Goal: Answer question/provide support: Share knowledge or assist other users

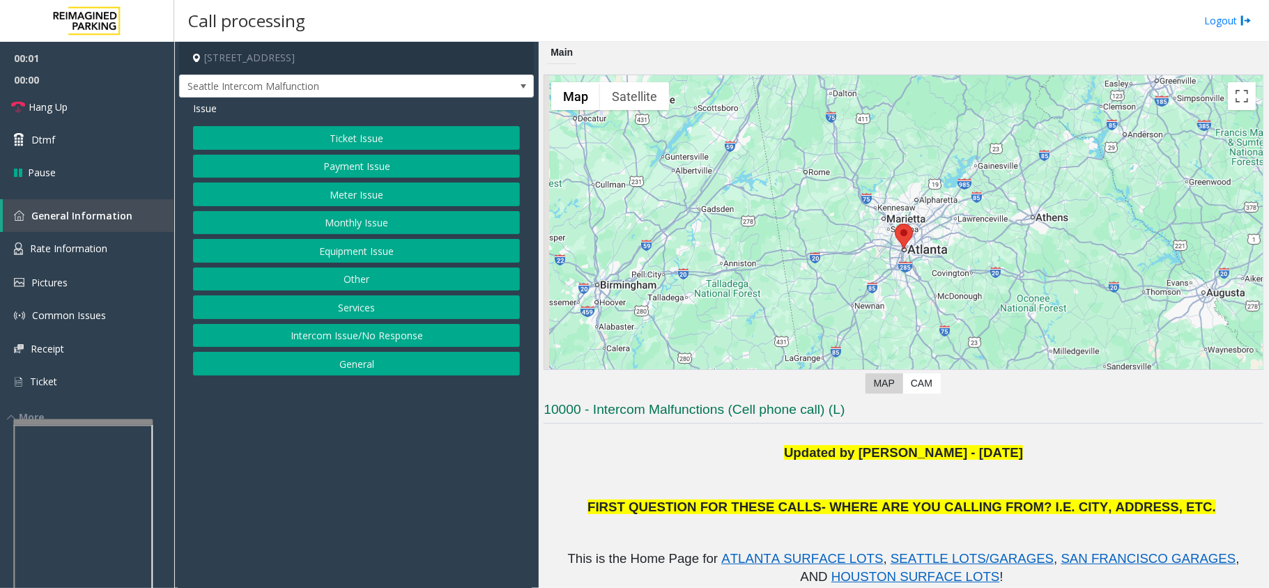
drag, startPoint x: 503, startPoint y: 530, endPoint x: 535, endPoint y: 486, distance: 54.9
click at [416, 533] on app-call-processing-form "[STREET_ADDRESS] [GEOGRAPHIC_DATA] Intercom Malfunction Issue Ticket Issue Paym…" at bounding box center [356, 315] width 365 height 546
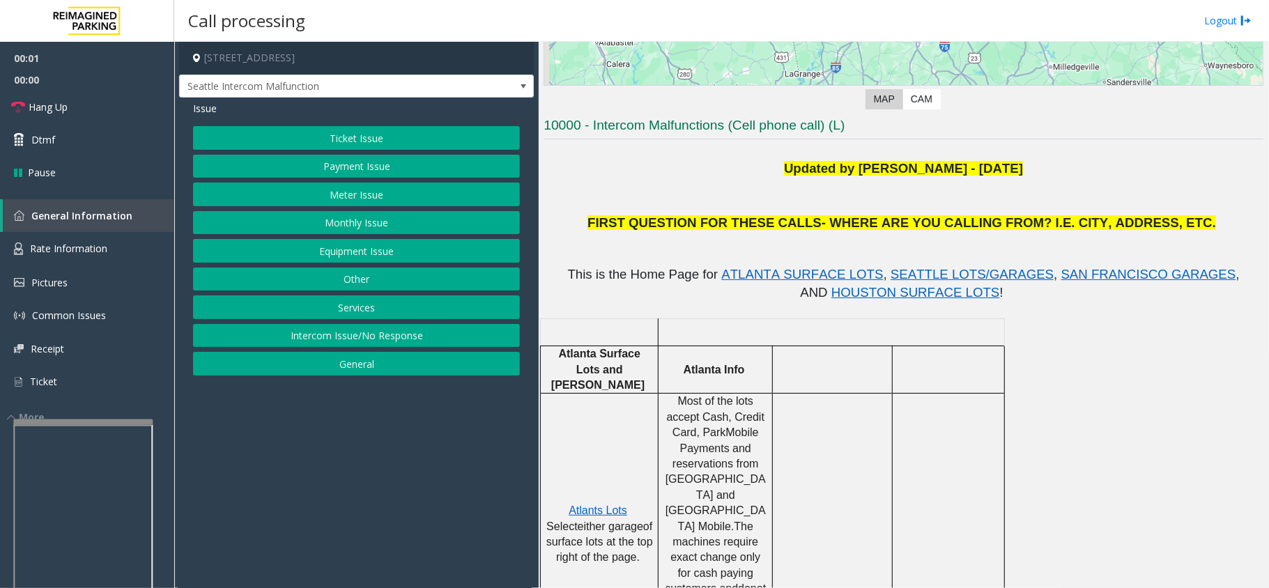
scroll to position [464, 0]
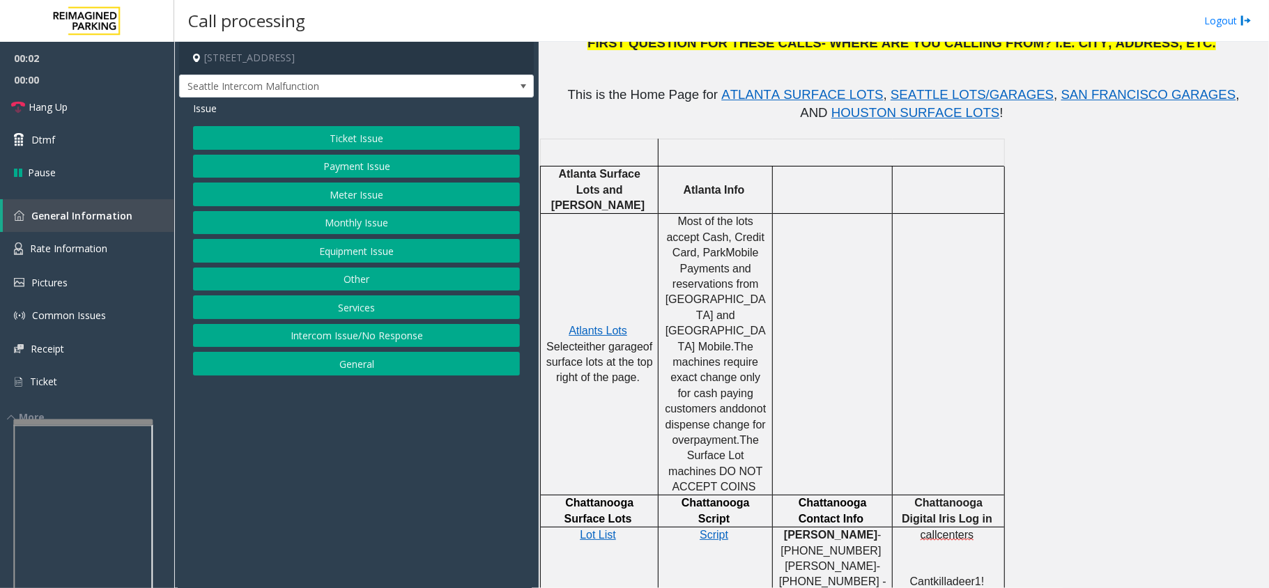
drag, startPoint x: 418, startPoint y: 441, endPoint x: 374, endPoint y: 229, distance: 217.2
click at [392, 452] on app-call-processing-form "[STREET_ADDRESS] [GEOGRAPHIC_DATA] Intercom Malfunction Issue Ticket Issue Paym…" at bounding box center [356, 315] width 365 height 546
click at [369, 254] on button "Equipment Issue" at bounding box center [356, 251] width 327 height 24
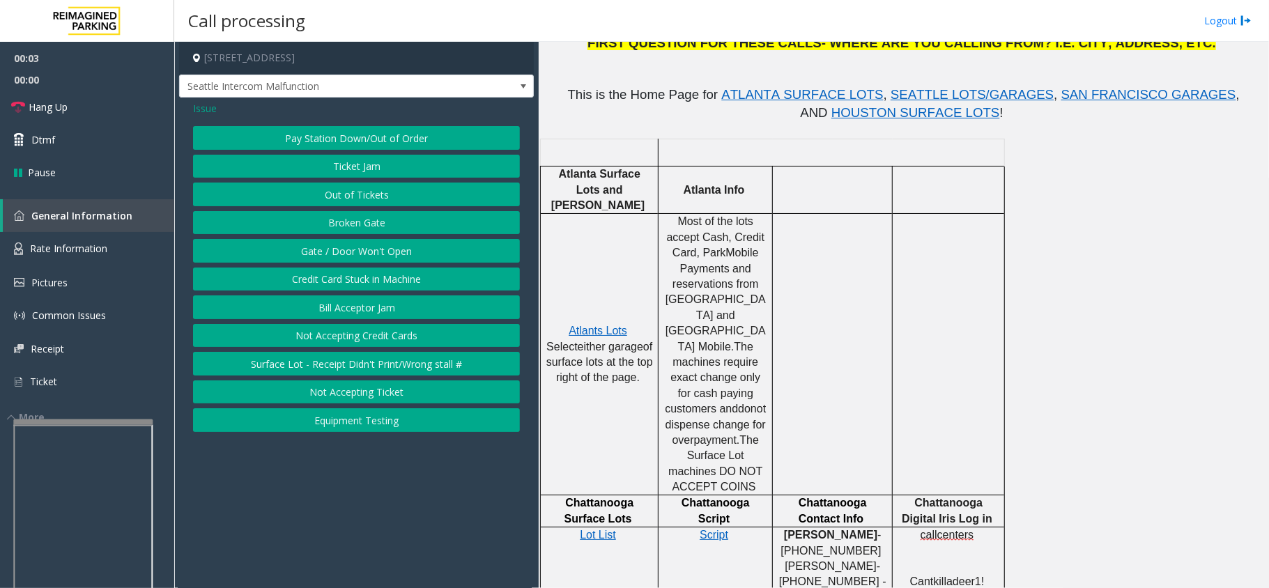
click at [369, 254] on button "Gate / Door Won't Open" at bounding box center [356, 251] width 327 height 24
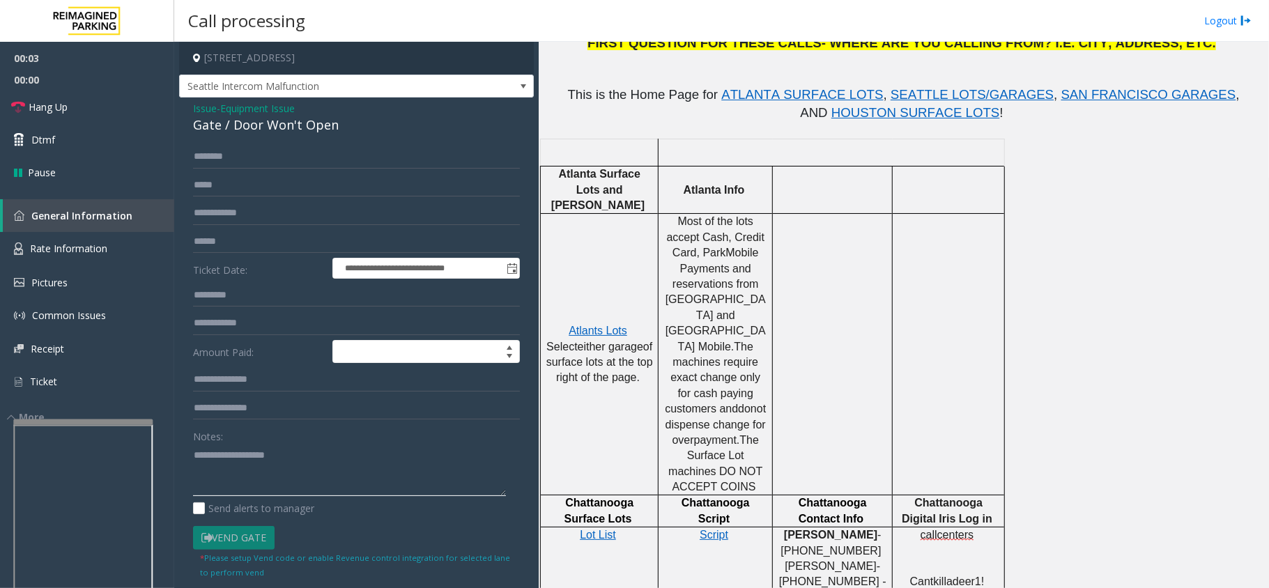
click at [363, 470] on textarea at bounding box center [349, 470] width 313 height 52
drag, startPoint x: 337, startPoint y: 477, endPoint x: 282, endPoint y: 475, distance: 55.1
click at [282, 475] on textarea at bounding box center [349, 470] width 313 height 52
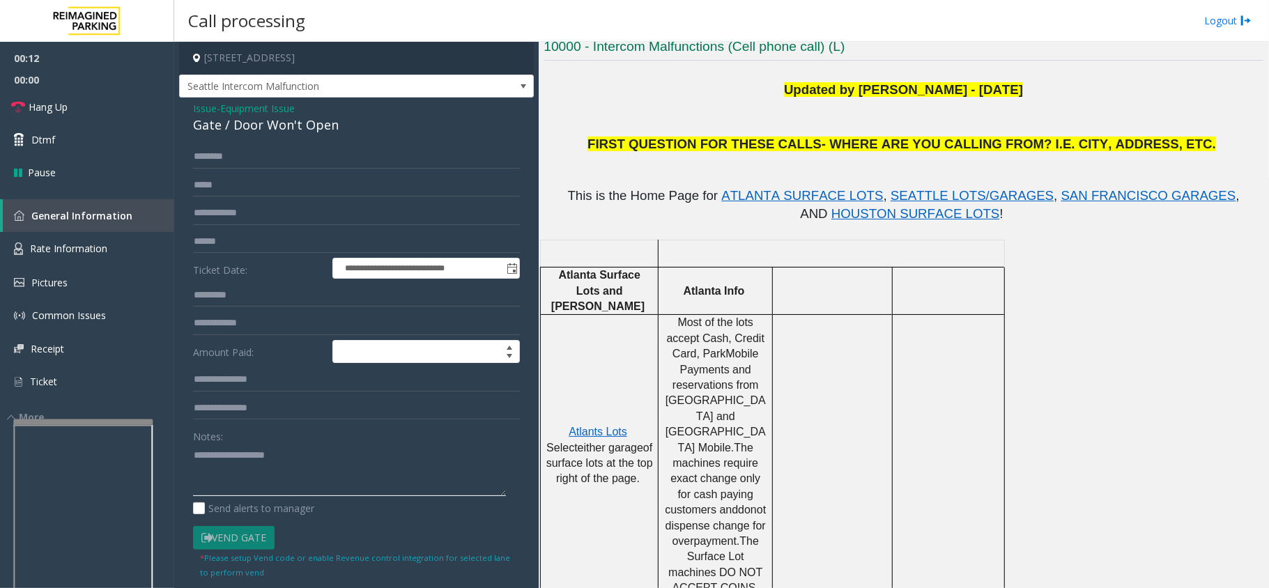
scroll to position [185, 0]
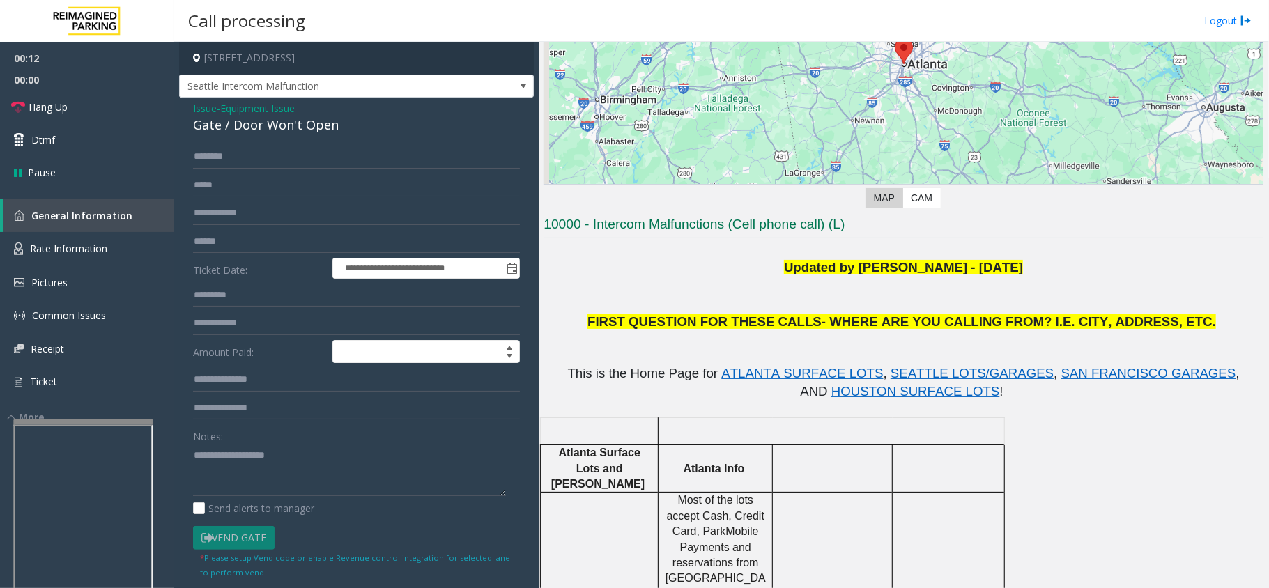
click at [691, 535] on span "Most of the lots accept Cash, Credit Card, ParkMobile Payments and reservations…" at bounding box center [717, 562] width 102 height 137
click at [339, 467] on textarea at bounding box center [349, 470] width 313 height 52
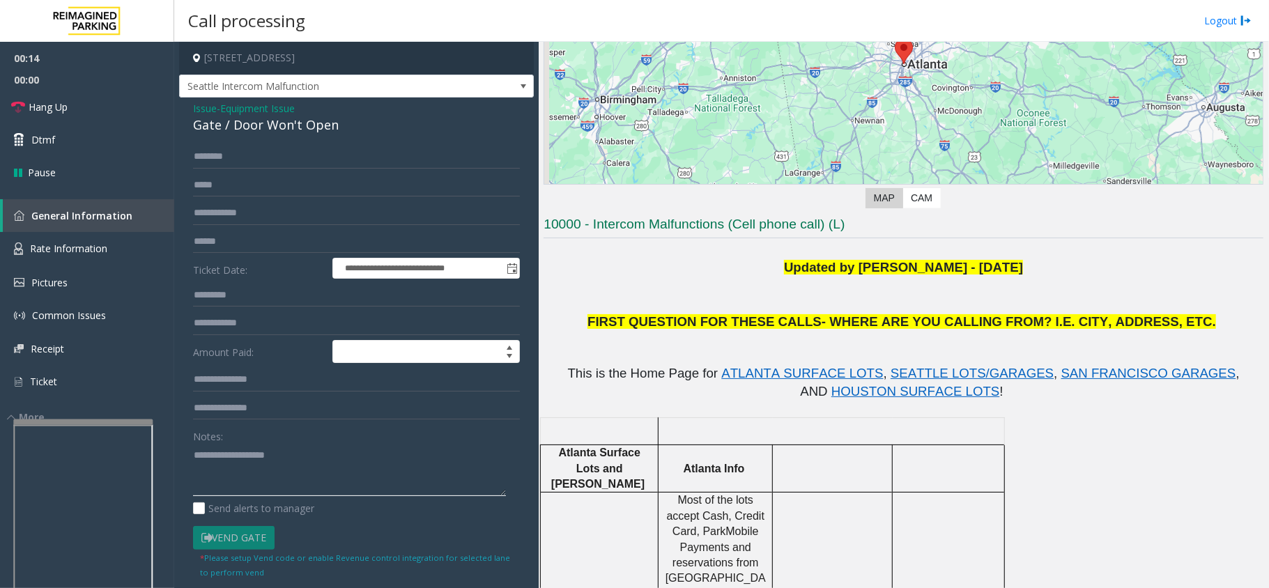
drag, startPoint x: 339, startPoint y: 466, endPoint x: 321, endPoint y: 470, distance: 17.9
click at [321, 470] on textarea at bounding box center [349, 470] width 313 height 52
type textarea "**********"
click at [63, 105] on span "Hang Up" at bounding box center [48, 107] width 39 height 15
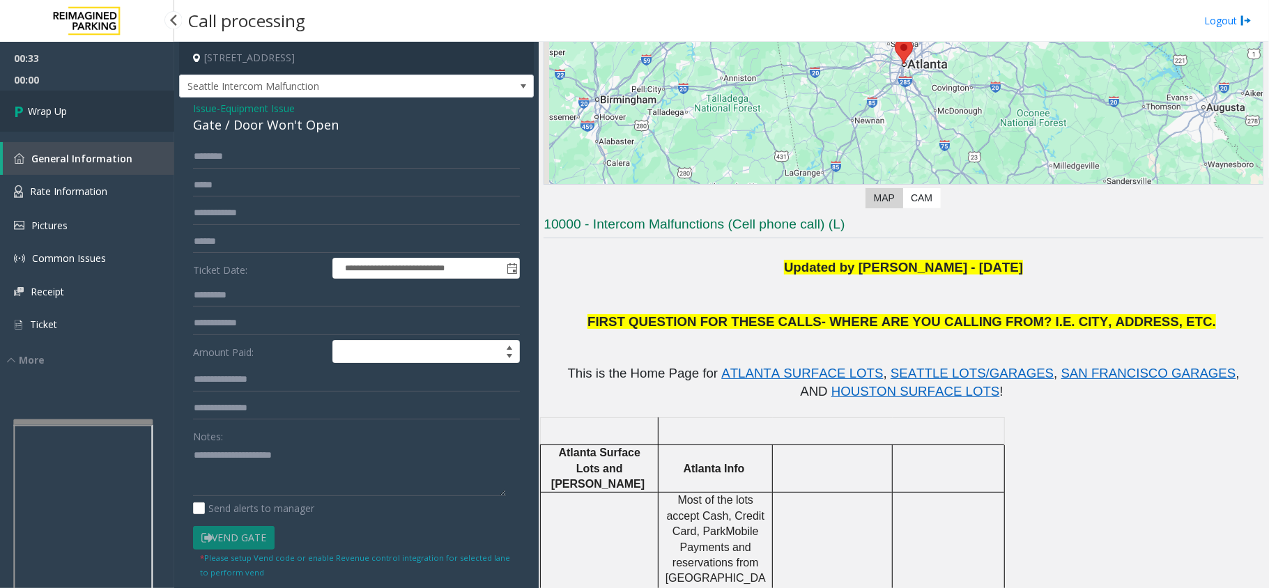
click at [65, 106] on span "Wrap Up" at bounding box center [47, 111] width 39 height 15
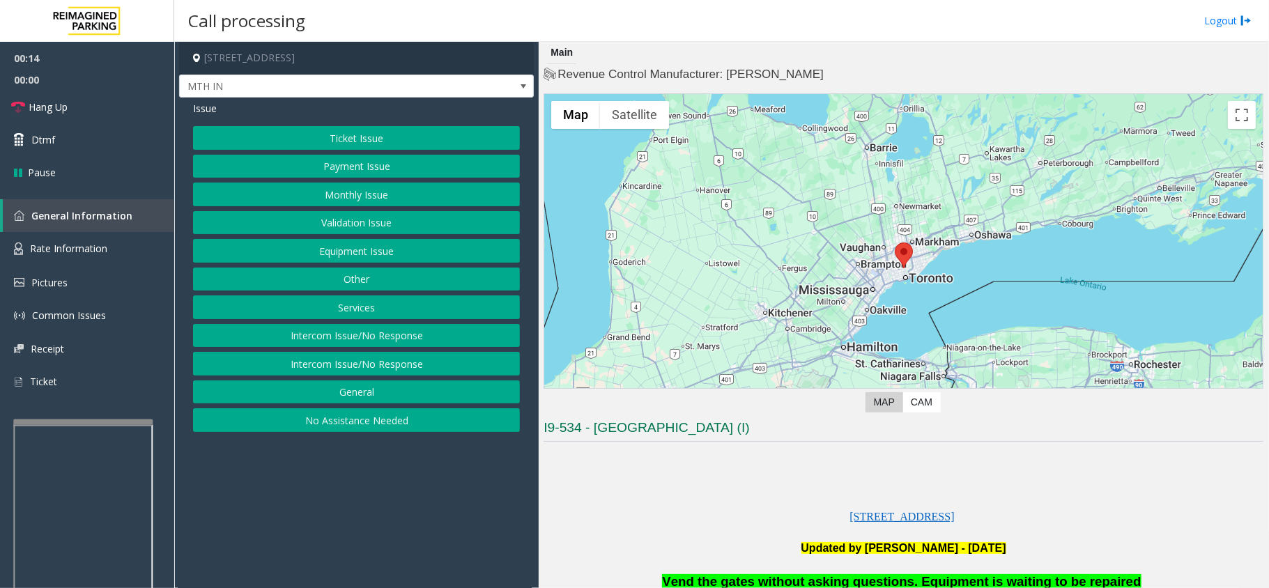
click at [358, 336] on button "Intercom Issue/No Response" at bounding box center [356, 336] width 327 height 24
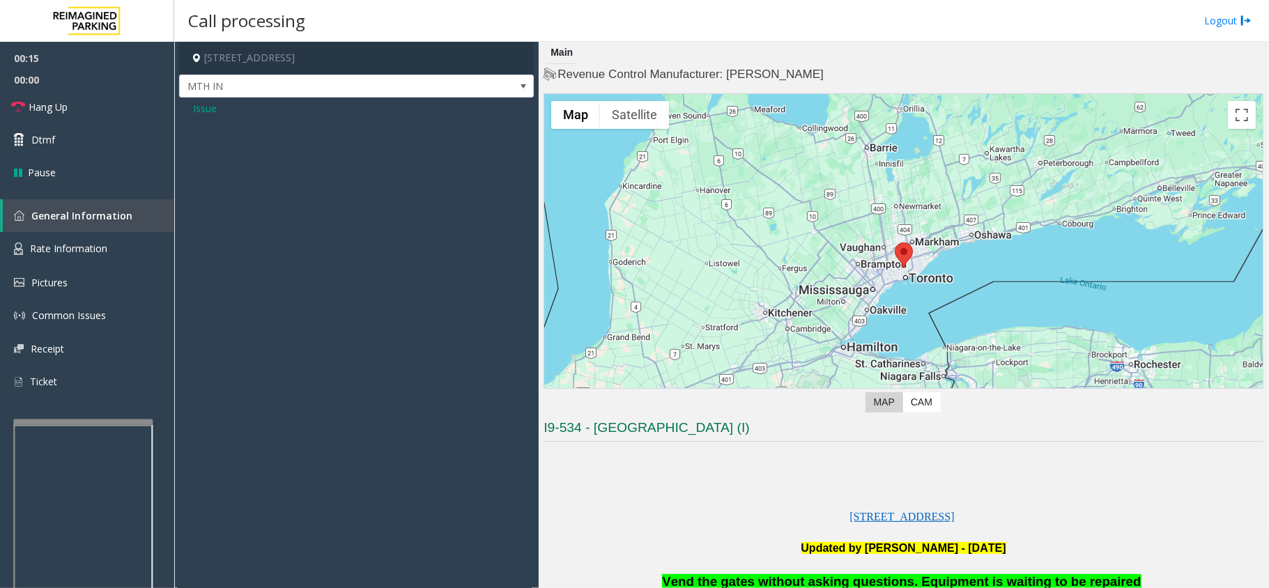
click at [199, 109] on span "Issue" at bounding box center [205, 108] width 24 height 15
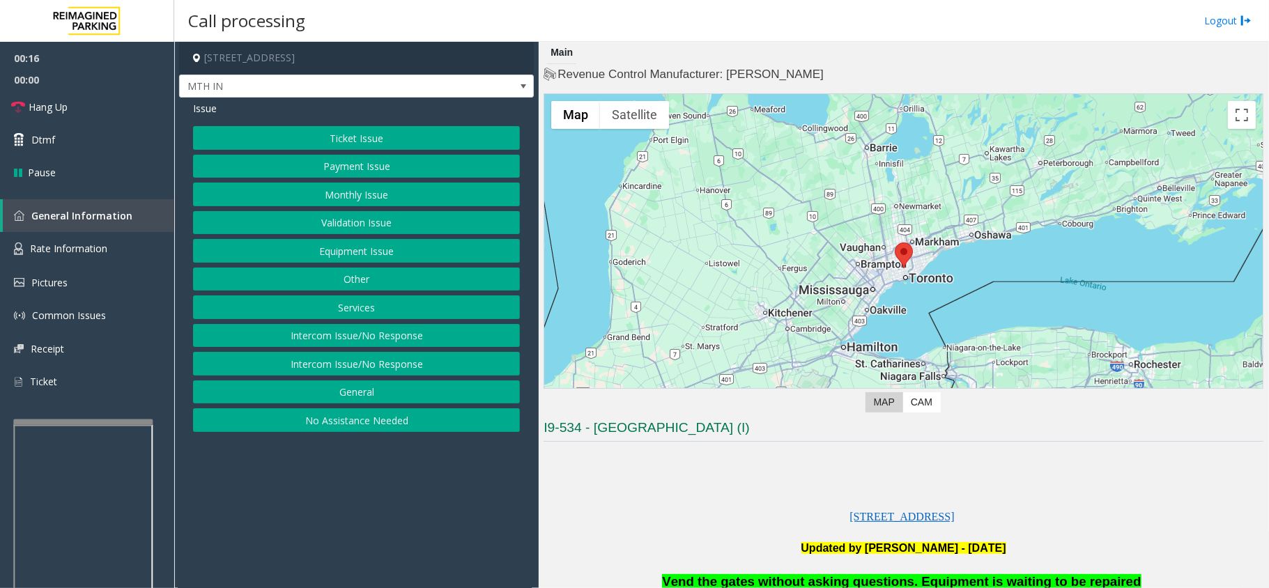
click at [342, 250] on button "Equipment Issue" at bounding box center [356, 251] width 327 height 24
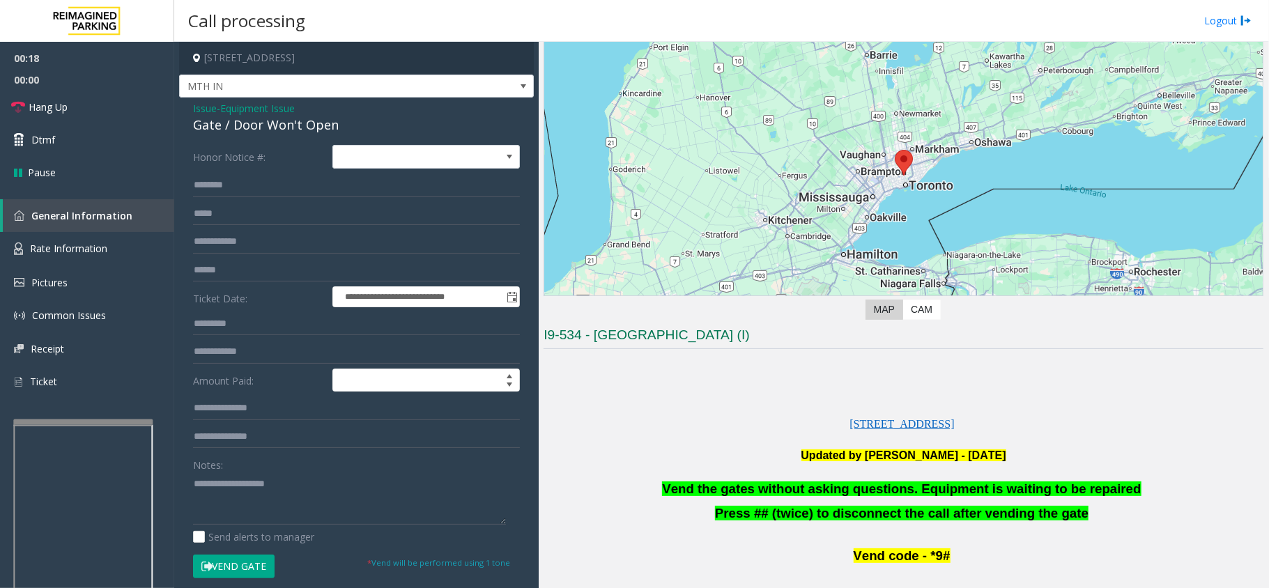
scroll to position [185, 0]
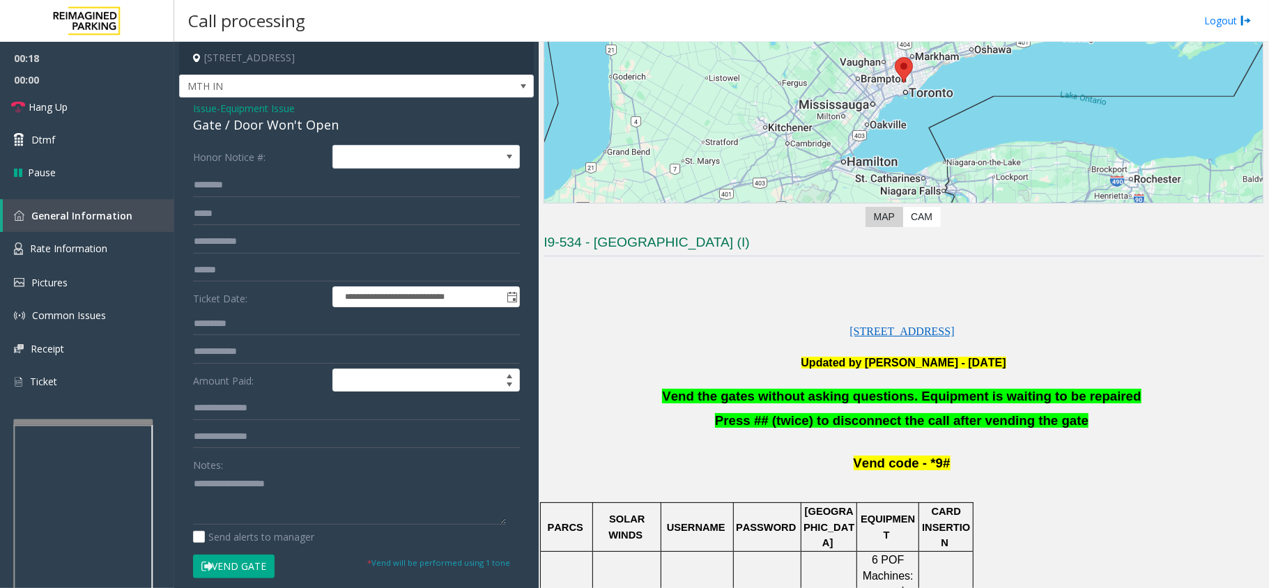
click at [747, 392] on span "Vend the gates without asking questions. Equipment is waiting to be repaired" at bounding box center [901, 396] width 479 height 15
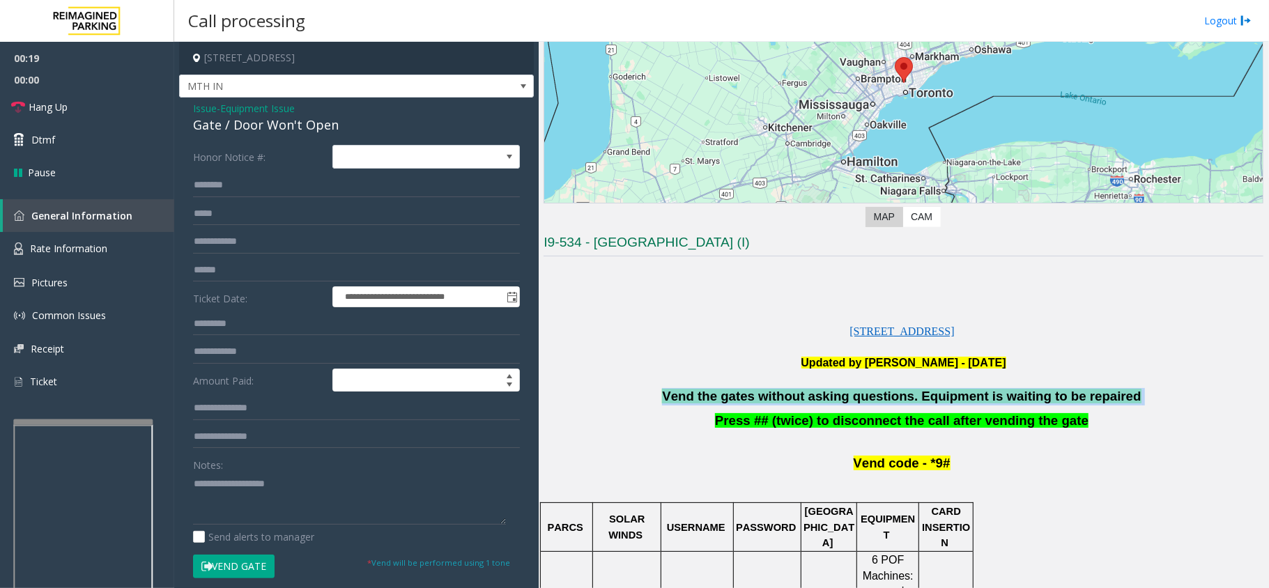
click at [747, 392] on span "Vend the gates without asking questions. Equipment is waiting to be repaired" at bounding box center [901, 396] width 479 height 15
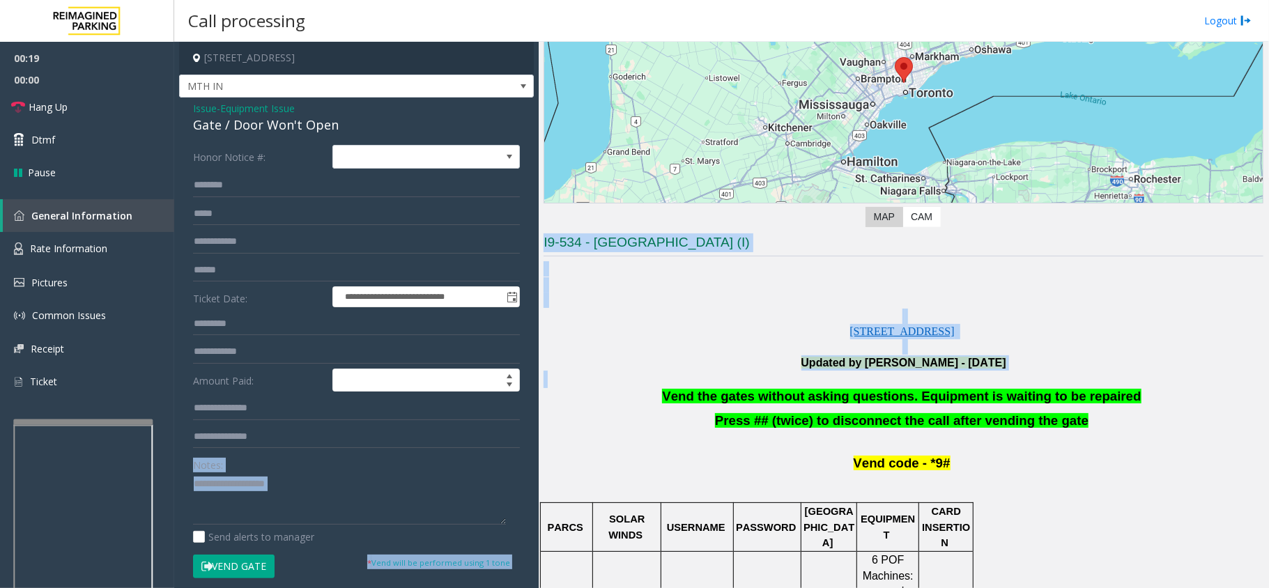
drag, startPoint x: 779, startPoint y: 392, endPoint x: 326, endPoint y: 461, distance: 457.6
click at [326, 461] on div "**********" at bounding box center [721, 315] width 1094 height 546
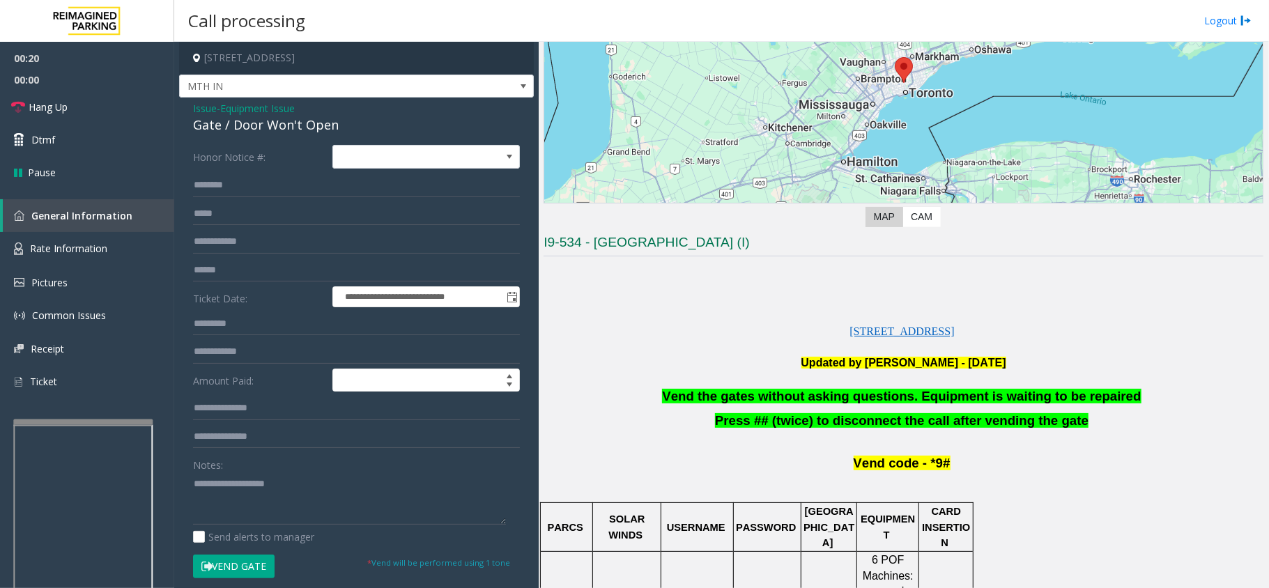
click at [753, 399] on span "Vend the gates without asking questions. Equipment is waiting to be repaired" at bounding box center [901, 396] width 479 height 15
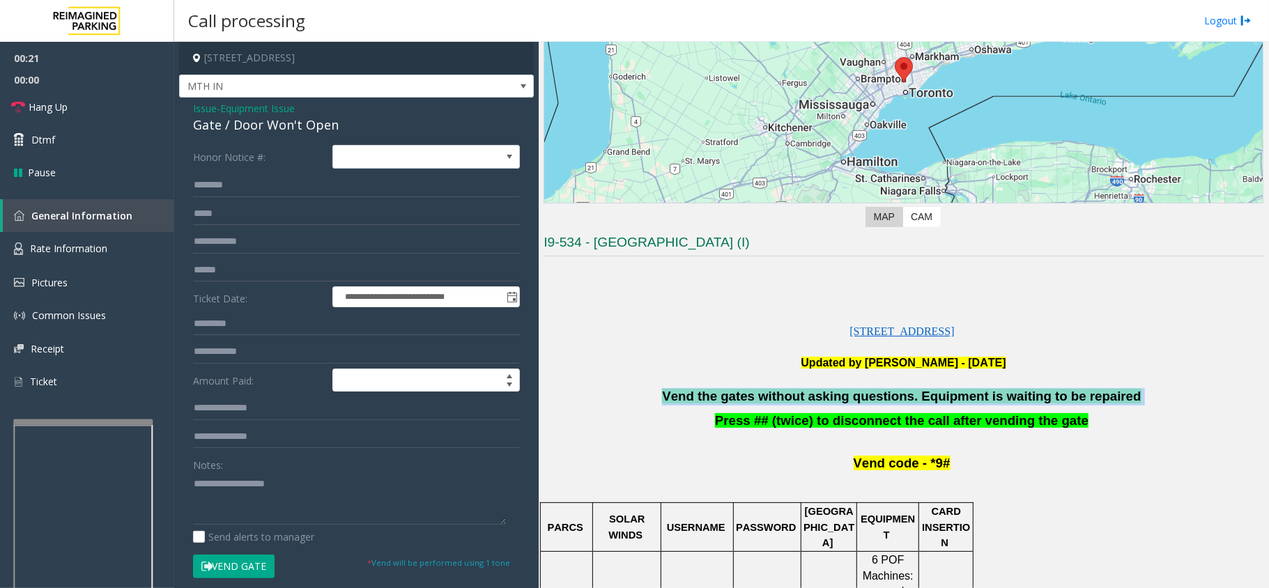
click at [753, 399] on span "Vend the gates without asking questions. Equipment is waiting to be repaired" at bounding box center [901, 396] width 479 height 15
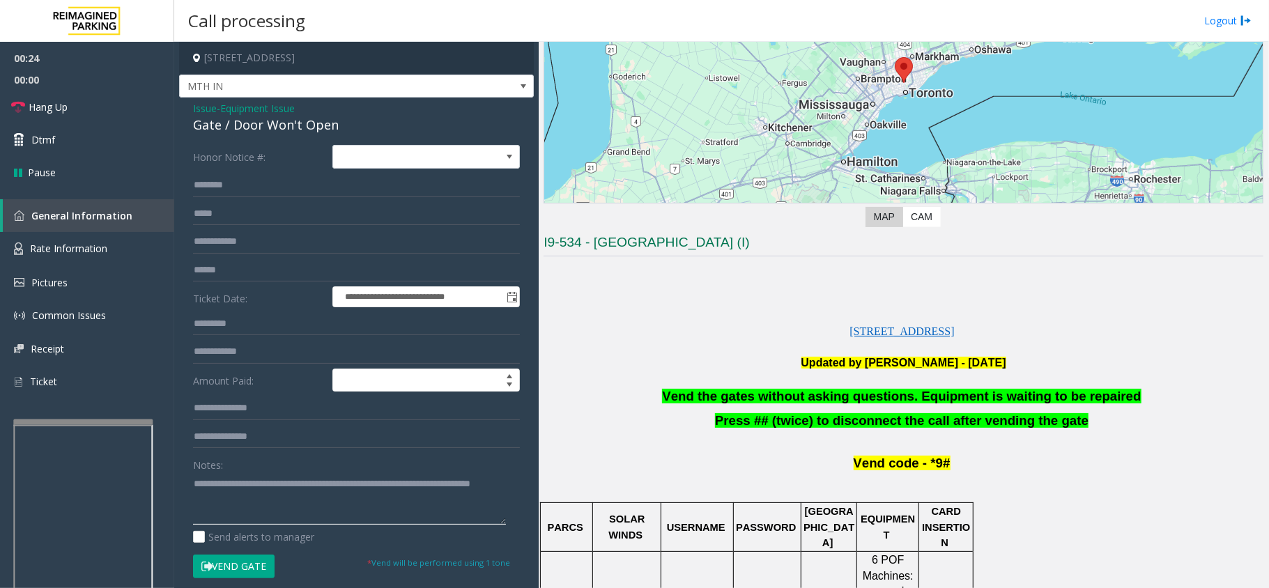
click at [328, 513] on textarea at bounding box center [349, 499] width 313 height 52
click at [327, 503] on textarea at bounding box center [349, 499] width 313 height 52
click at [312, 508] on textarea at bounding box center [349, 499] width 313 height 52
drag, startPoint x: 282, startPoint y: 520, endPoint x: 246, endPoint y: 517, distance: 36.4
click at [246, 517] on textarea at bounding box center [349, 499] width 313 height 52
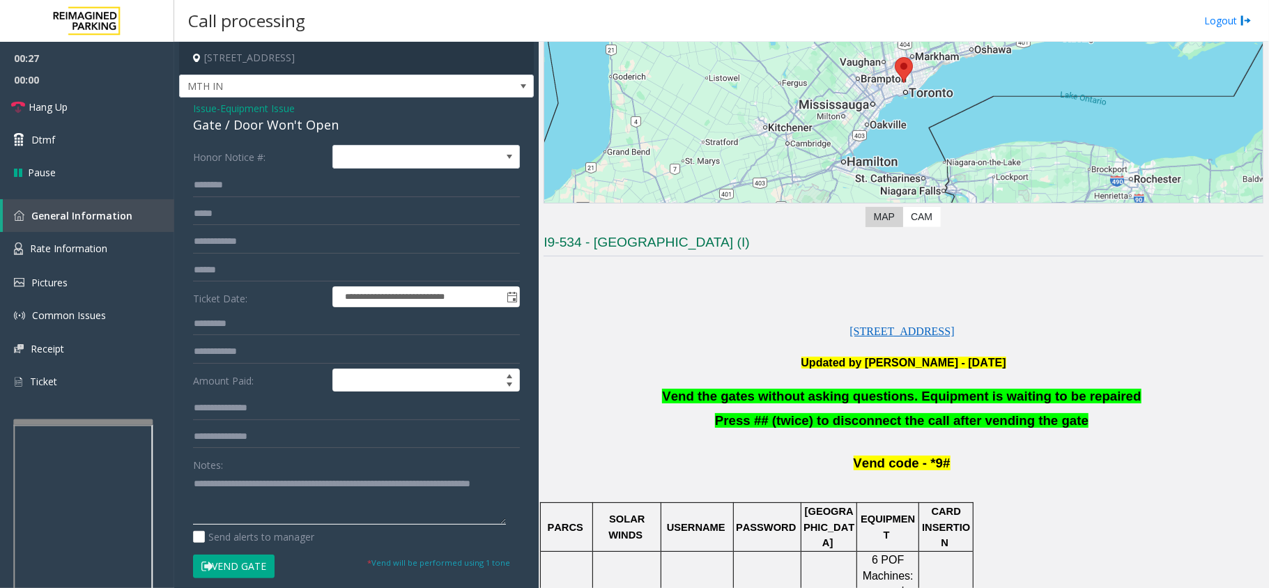
click at [328, 508] on textarea at bounding box center [349, 499] width 313 height 52
click at [257, 514] on textarea at bounding box center [349, 499] width 313 height 52
drag, startPoint x: 199, startPoint y: 519, endPoint x: 450, endPoint y: 507, distance: 251.2
click at [450, 507] on textarea at bounding box center [349, 499] width 313 height 52
type textarea "**********"
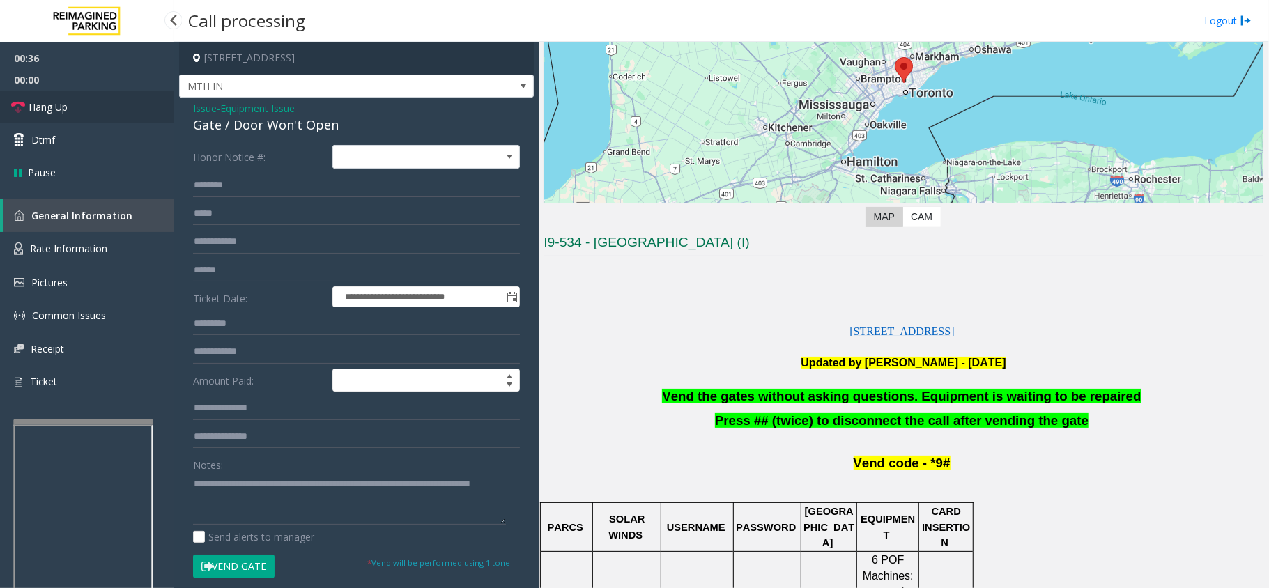
click at [67, 100] on span "Hang Up" at bounding box center [48, 107] width 39 height 15
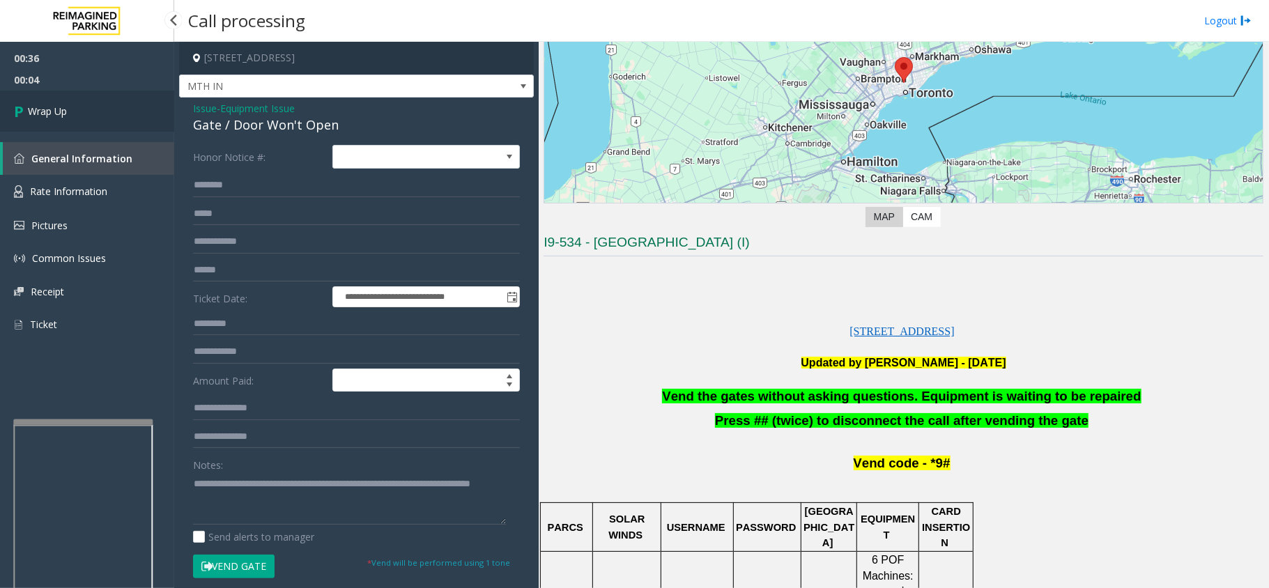
click at [101, 112] on link "Wrap Up" at bounding box center [87, 111] width 174 height 41
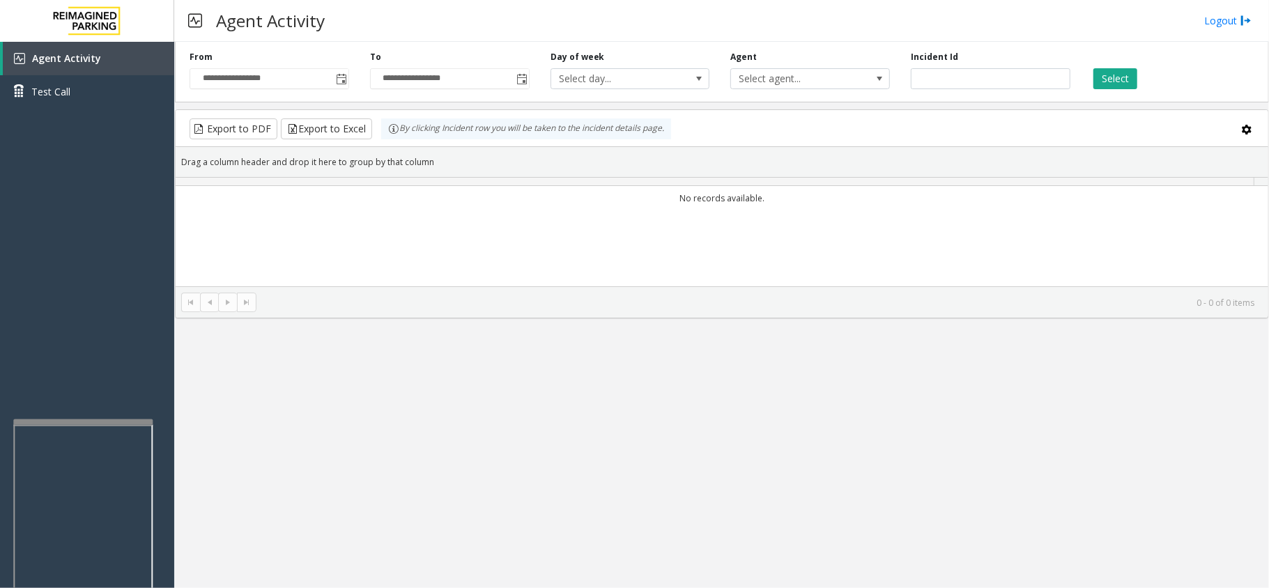
drag, startPoint x: 411, startPoint y: 364, endPoint x: 372, endPoint y: 404, distance: 55.7
click at [372, 404] on div "**********" at bounding box center [721, 315] width 1095 height 546
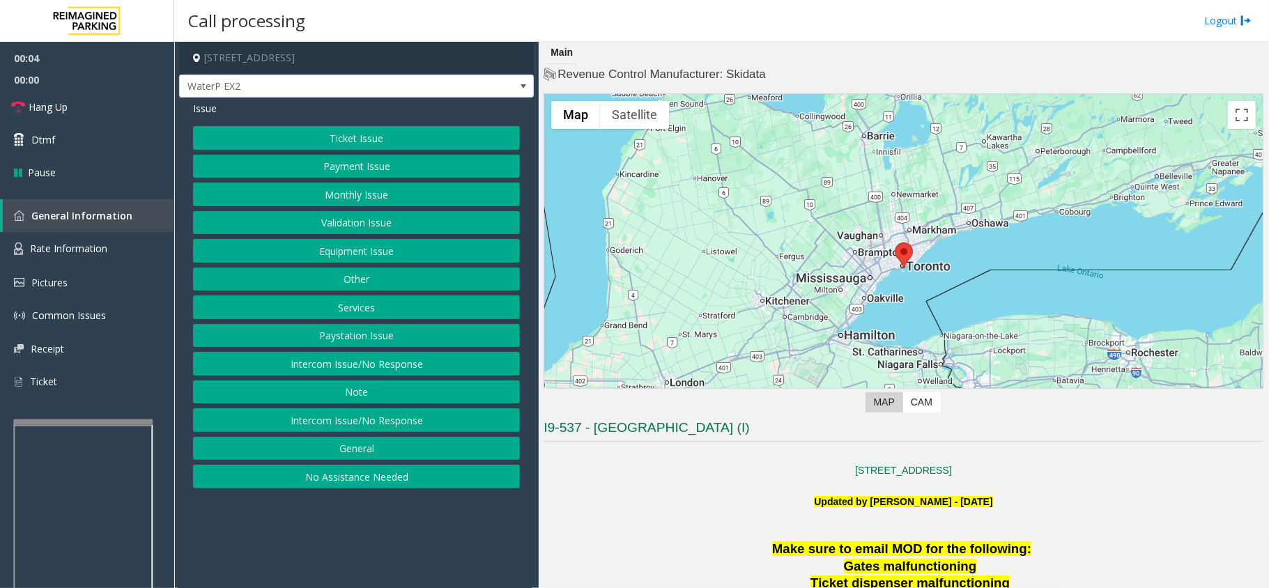
drag, startPoint x: 705, startPoint y: 521, endPoint x: 676, endPoint y: 539, distance: 34.1
click at [676, 539] on p at bounding box center [904, 532] width 720 height 15
drag, startPoint x: 402, startPoint y: 544, endPoint x: 332, endPoint y: 544, distance: 70.4
click at [332, 544] on app-call-processing-form "[STREET_ADDRESS] WaterP EX2 Issue Ticket Issue Payment Issue Monthly Issue Vali…" at bounding box center [356, 315] width 365 height 546
drag, startPoint x: 715, startPoint y: 513, endPoint x: 664, endPoint y: 536, distance: 56.5
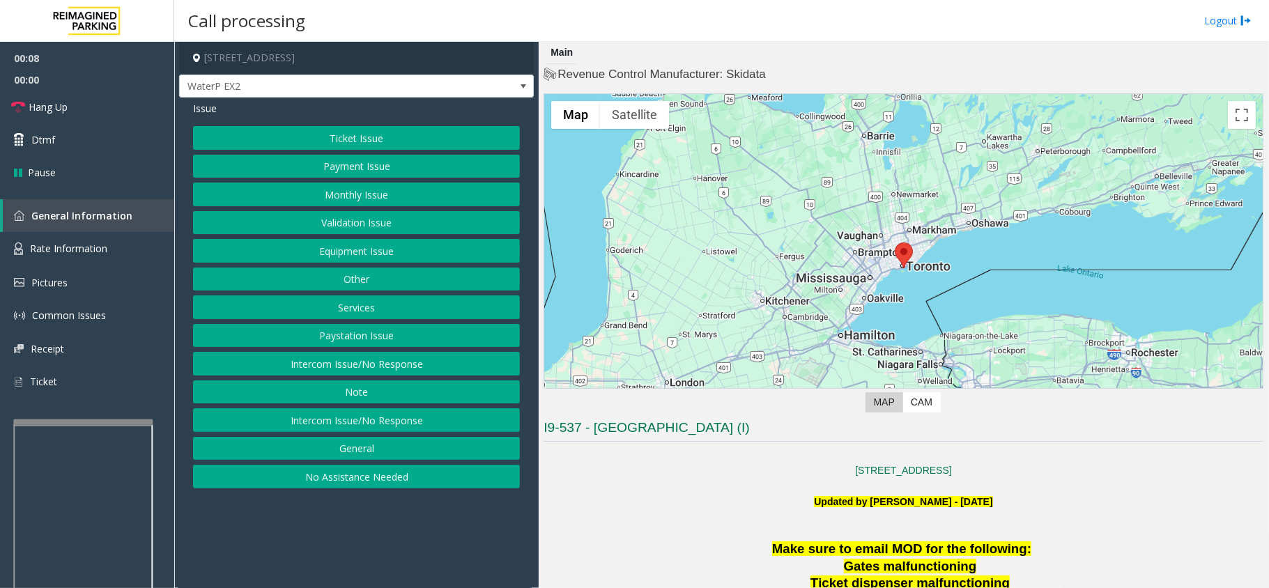
click at [664, 536] on p at bounding box center [904, 532] width 720 height 15
drag, startPoint x: 455, startPoint y: 558, endPoint x: 418, endPoint y: 558, distance: 36.9
click at [418, 558] on app-call-processing-form "[STREET_ADDRESS] WaterP EX2 Issue Ticket Issue Payment Issue Monthly Issue Vali…" at bounding box center [356, 315] width 365 height 546
drag, startPoint x: 622, startPoint y: 539, endPoint x: 609, endPoint y: 542, distance: 13.7
click at [609, 542] on p "Make sure to email MOD for the following:" at bounding box center [904, 549] width 720 height 17
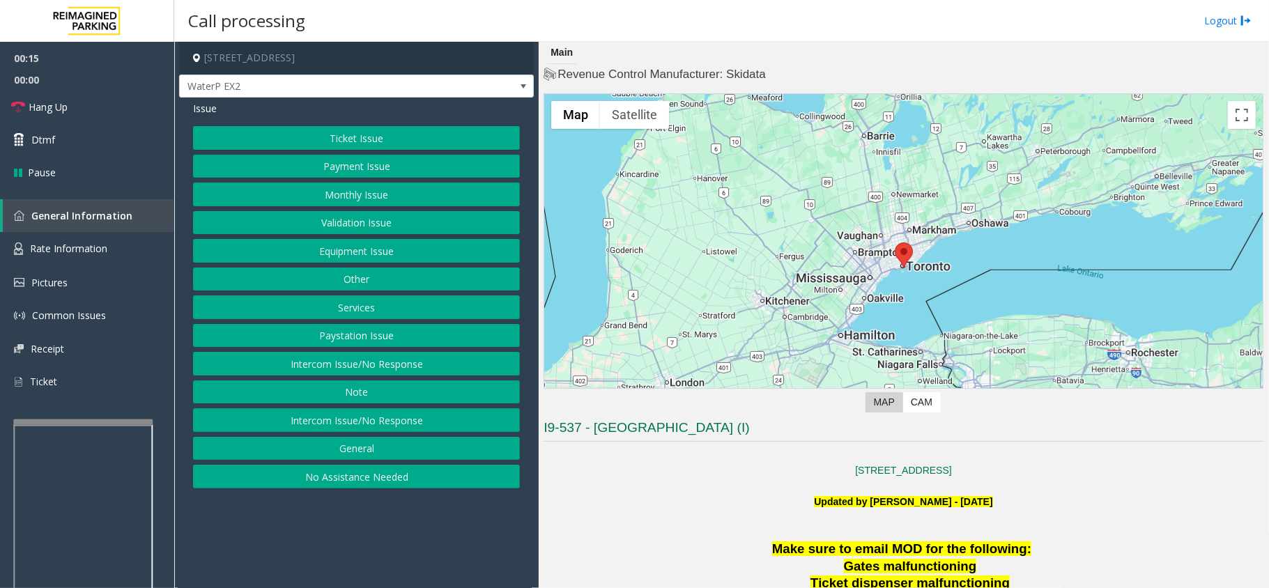
drag, startPoint x: 446, startPoint y: 475, endPoint x: 422, endPoint y: 494, distance: 29.8
drag, startPoint x: 422, startPoint y: 494, endPoint x: 402, endPoint y: 506, distance: 23.8
drag, startPoint x: 402, startPoint y: 506, endPoint x: 369, endPoint y: 523, distance: 37.4
drag, startPoint x: 369, startPoint y: 523, endPoint x: 311, endPoint y: 560, distance: 69.0
drag, startPoint x: 311, startPoint y: 560, endPoint x: 282, endPoint y: 570, distance: 30.6
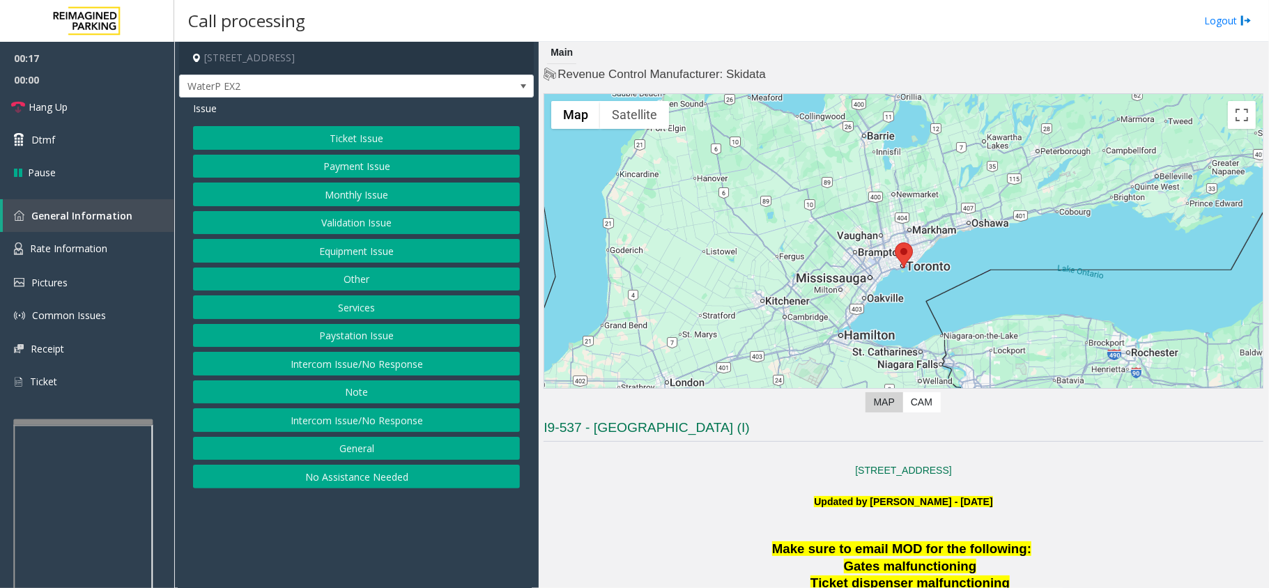
drag, startPoint x: 282, startPoint y: 570, endPoint x: 261, endPoint y: 575, distance: 21.6
click at [261, 575] on app-call-processing-form "[STREET_ADDRESS] WaterP EX2 Issue Ticket Issue Payment Issue Monthly Issue Vali…" at bounding box center [356, 315] width 365 height 546
drag, startPoint x: 742, startPoint y: 469, endPoint x: 668, endPoint y: 491, distance: 77.0
drag, startPoint x: 668, startPoint y: 491, endPoint x: 661, endPoint y: 500, distance: 12.0
click at [661, 500] on p "Updated by [PERSON_NAME] - [DATE]" at bounding box center [904, 509] width 720 height 31
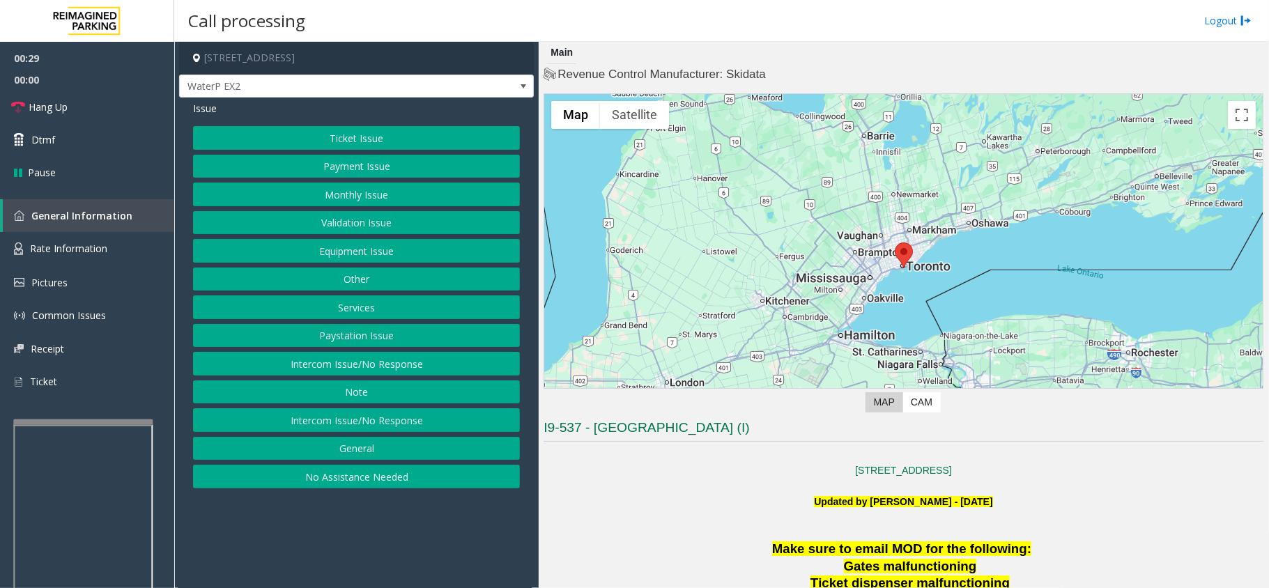
drag, startPoint x: 659, startPoint y: 510, endPoint x: 630, endPoint y: 522, distance: 31.6
click at [630, 522] on p "Updated by [PERSON_NAME] - [DATE]" at bounding box center [904, 509] width 720 height 31
drag, startPoint x: 288, startPoint y: 376, endPoint x: 277, endPoint y: 352, distance: 26.5
click at [288, 376] on button "Intercom Issue/No Response" at bounding box center [356, 364] width 327 height 24
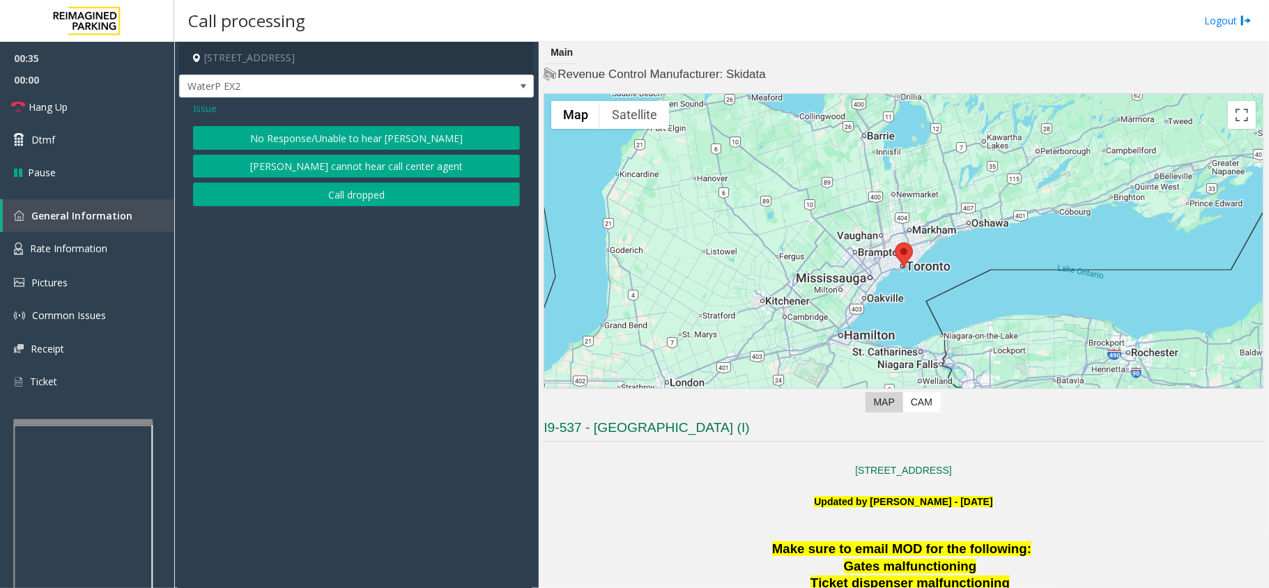
click at [224, 131] on button "No Response/Unable to hear [PERSON_NAME]" at bounding box center [356, 138] width 327 height 24
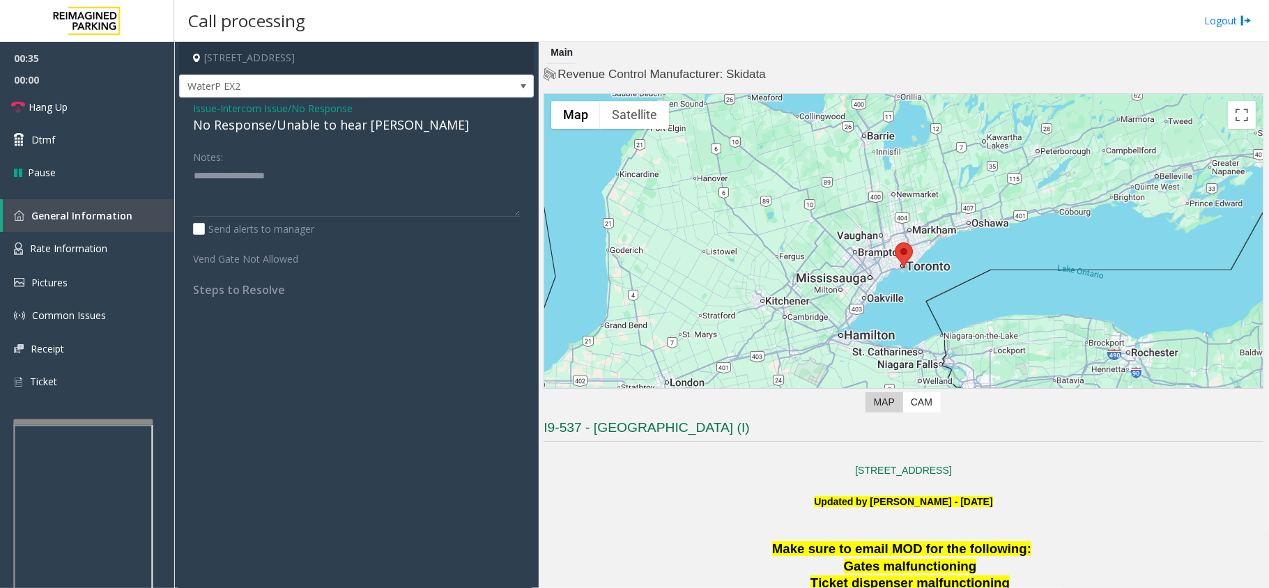
click at [234, 125] on div "No Response/Unable to hear [PERSON_NAME]" at bounding box center [356, 125] width 327 height 19
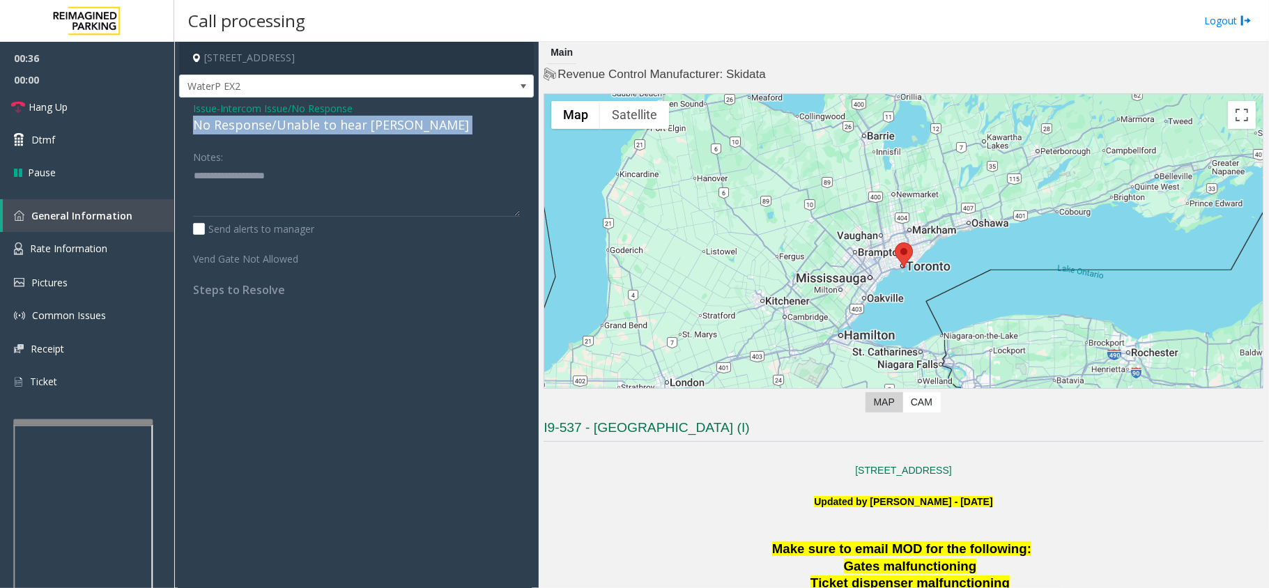
drag, startPoint x: 224, startPoint y: 131, endPoint x: 274, endPoint y: 135, distance: 49.7
click at [241, 125] on div "No Response/Unable to hear [PERSON_NAME]" at bounding box center [356, 125] width 327 height 19
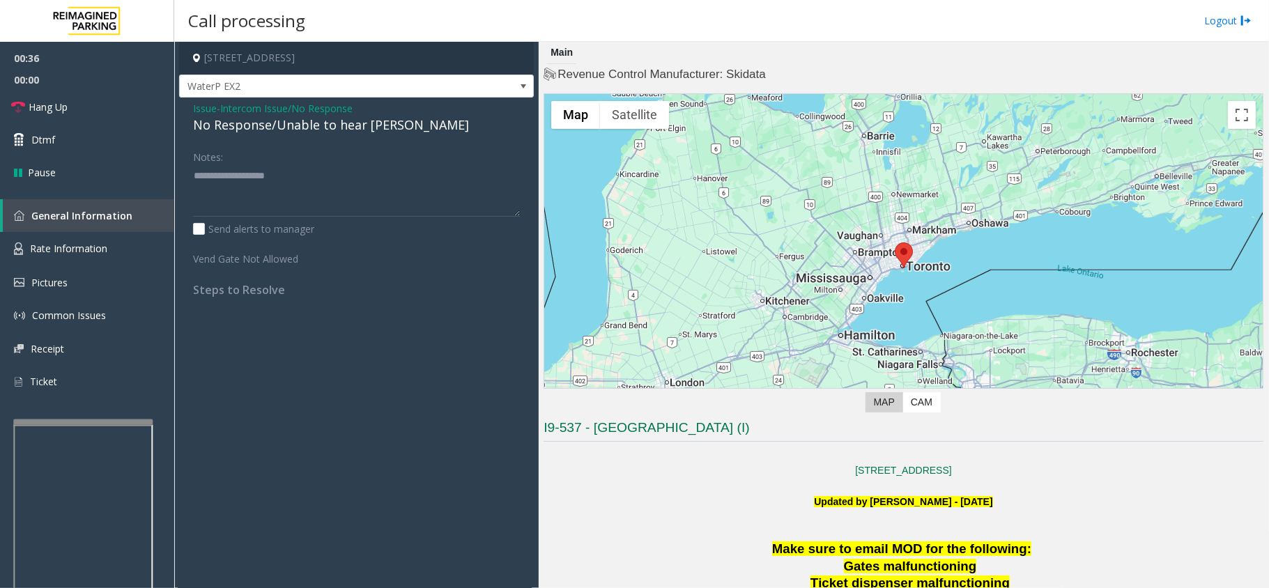
click at [274, 135] on div "Issue - Intercom Issue/No Response No Response/Unable to hear [PERSON_NAME] Not…" at bounding box center [356, 204] width 355 height 213
drag, startPoint x: 271, startPoint y: 131, endPoint x: 280, endPoint y: 213, distance: 82.7
click at [280, 213] on div "Issue - Intercom Issue/No Response No Response/Unable to hear [PERSON_NAME] Not…" at bounding box center [356, 204] width 355 height 213
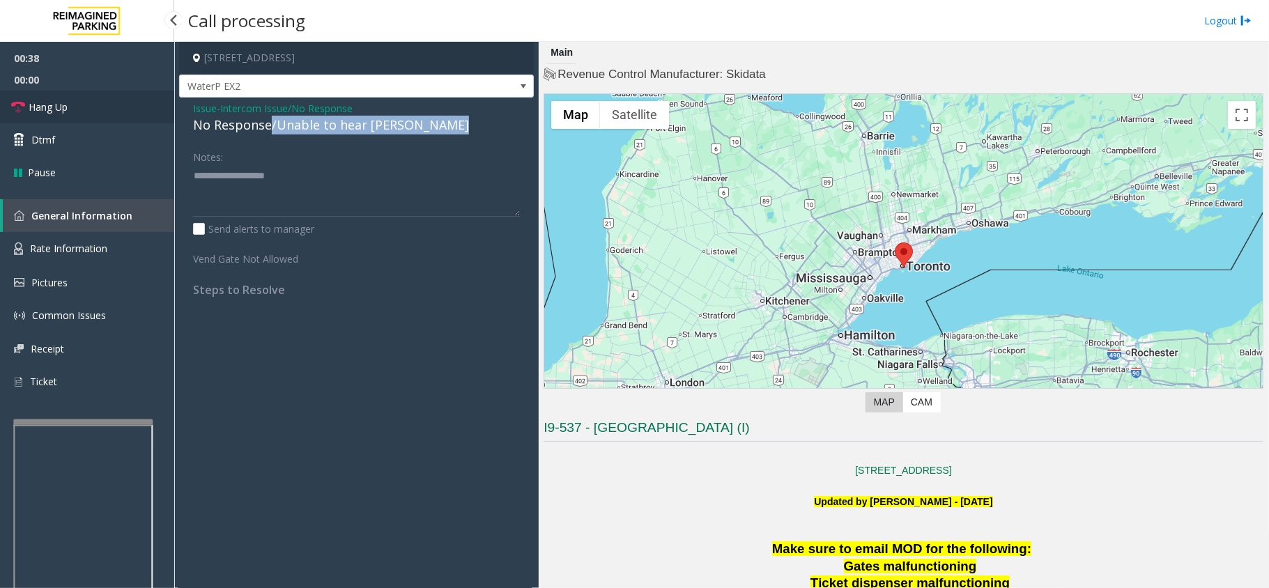
click at [130, 95] on link "Hang Up" at bounding box center [87, 107] width 174 height 33
click at [288, 125] on div "No Response/Unable to hear [PERSON_NAME]" at bounding box center [356, 125] width 327 height 19
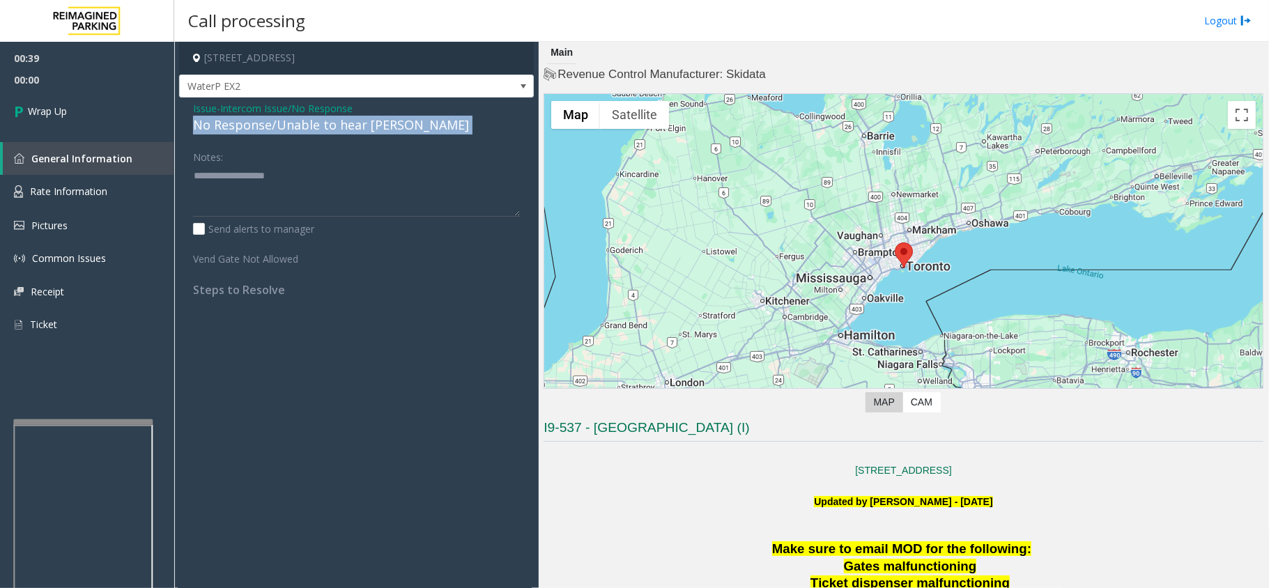
click at [288, 125] on div "No Response/Unable to hear [PERSON_NAME]" at bounding box center [356, 125] width 327 height 19
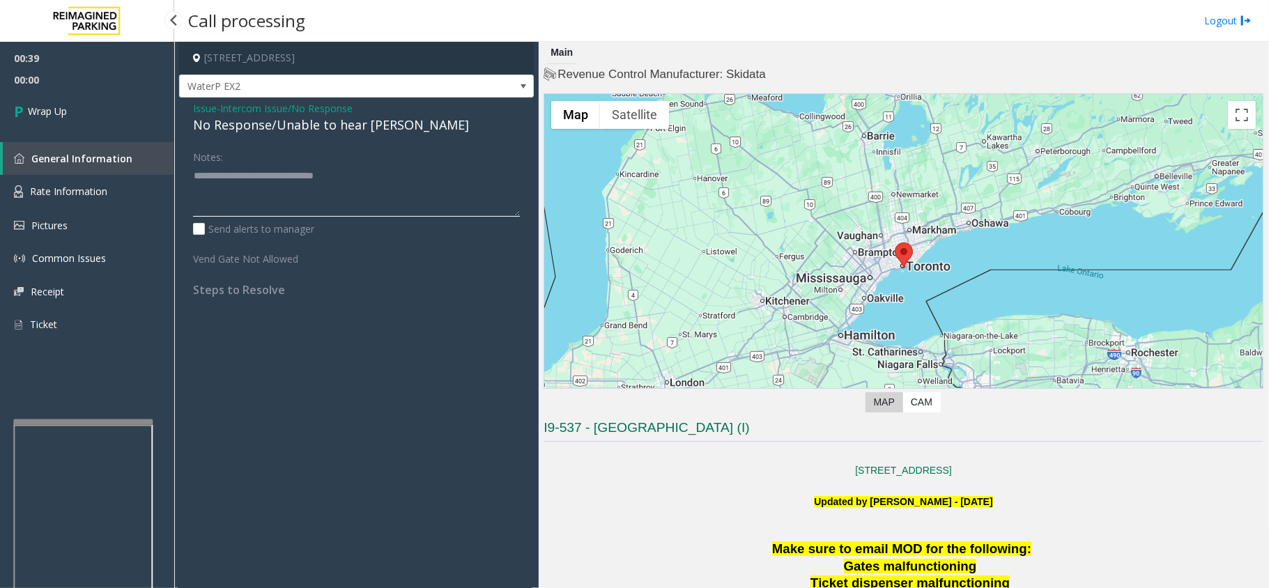
type textarea "**********"
click at [59, 78] on span "00:00" at bounding box center [87, 80] width 174 height 22
click at [91, 105] on link "Wrap Up" at bounding box center [87, 111] width 174 height 41
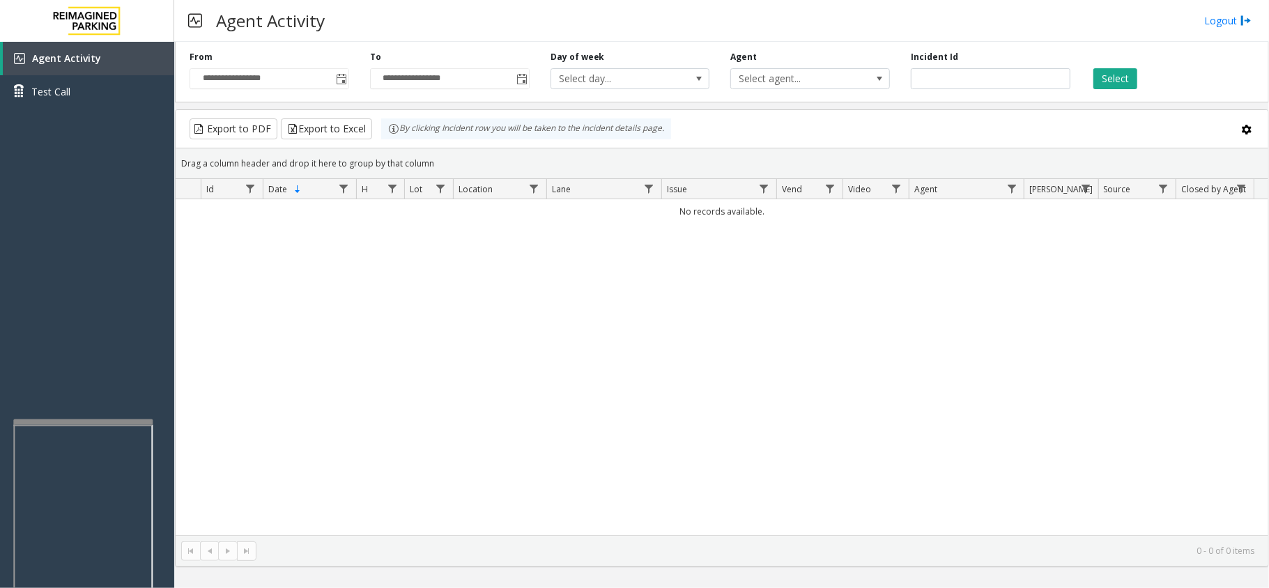
drag, startPoint x: 775, startPoint y: 1, endPoint x: 734, endPoint y: 20, distance: 45.5
click at [734, 20] on div "Agent Activity Logout" at bounding box center [721, 21] width 1095 height 42
